Goal: Task Accomplishment & Management: Manage account settings

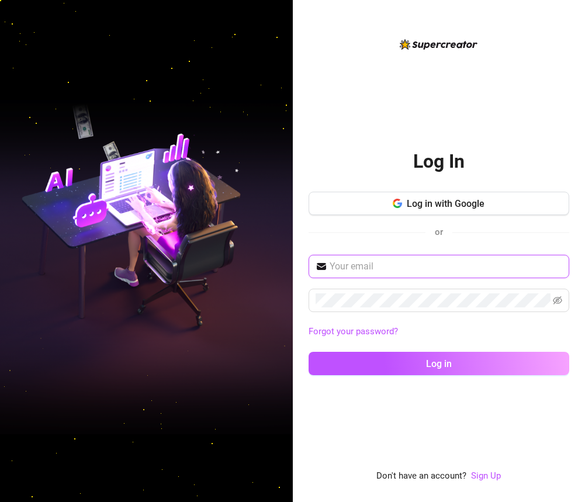
click at [397, 271] on input "text" at bounding box center [445, 266] width 232 height 14
paste input "𝐊𝐍𝐄𝐄𝐋 𝐁𝐄𝐅𝐎𝐑𝐄 𝐘𝐎𝐔𝐑 𝐐𝐔𝐄𝐄𝐍 𝐊🙇🏻‍♂️👑"On your knees, worm! You're nothing without me“…"
type input "𝐊𝐍𝐄𝐄𝐋 𝐁𝐄𝐅𝐎𝐑𝐄 𝐘𝐎𝐔𝐑 𝐐𝐔𝐄𝐄𝐍 𝐊🙇🏻‍♂️👑"On your knees, worm! You're nothing without me“…"
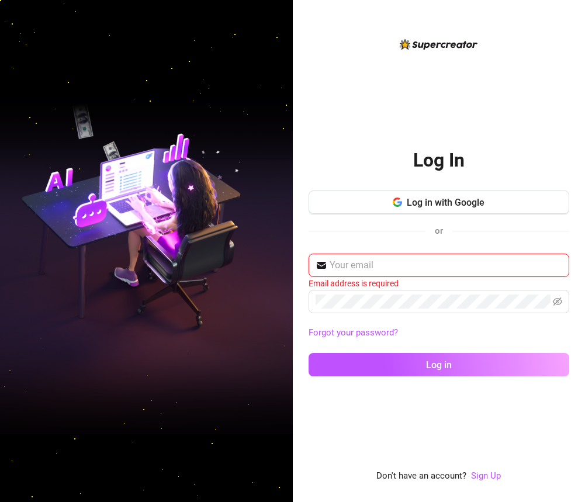
paste input "juan@2ez4me.ink"
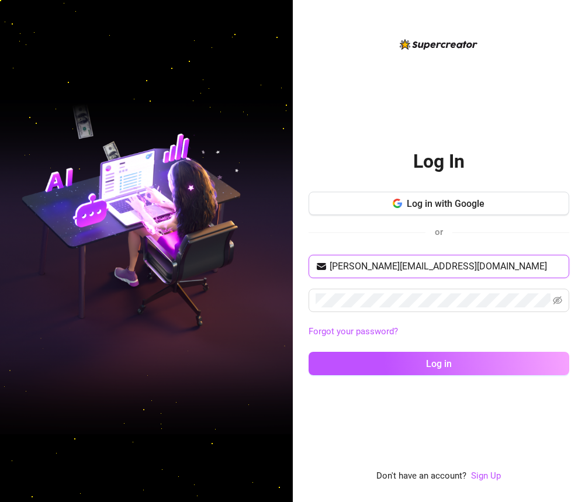
type input "juan@2ez4me.ink"
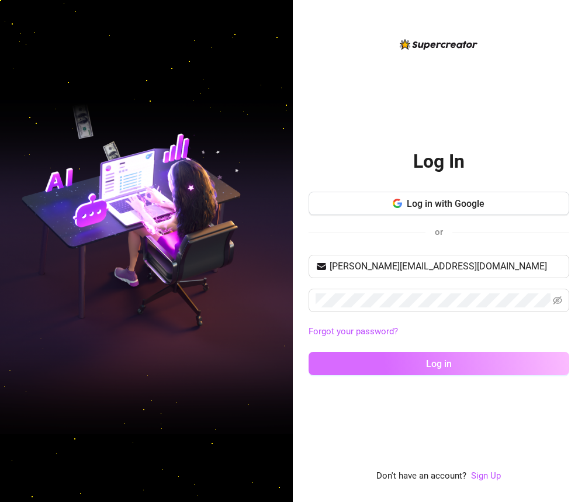
click at [383, 367] on button "Log in" at bounding box center [438, 363] width 261 height 23
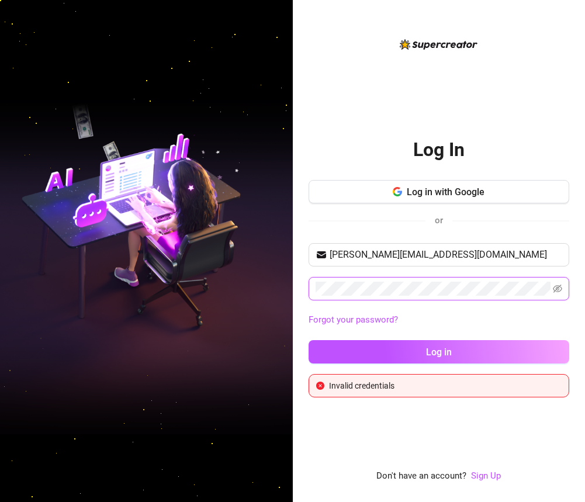
click at [237, 291] on div "Log In Log in with Google or juan@2ez4me.ink Forgot your password? Log in Inval…" at bounding box center [292, 251] width 585 height 502
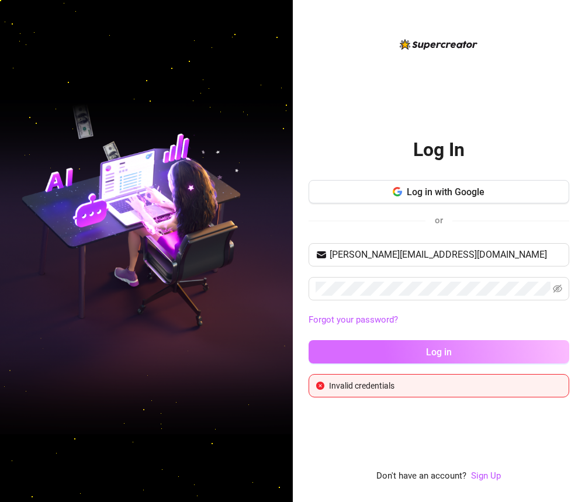
click at [375, 349] on button "Log in" at bounding box center [438, 351] width 261 height 23
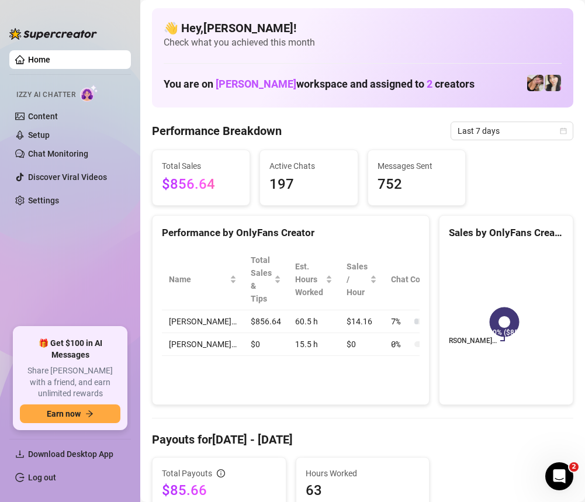
click at [60, 262] on ul "Home Izzy AI Chatter Content Setup Chat Monitoring Discover Viral Videos Settin…" at bounding box center [69, 184] width 121 height 277
